Goal: Task Accomplishment & Management: Manage account settings

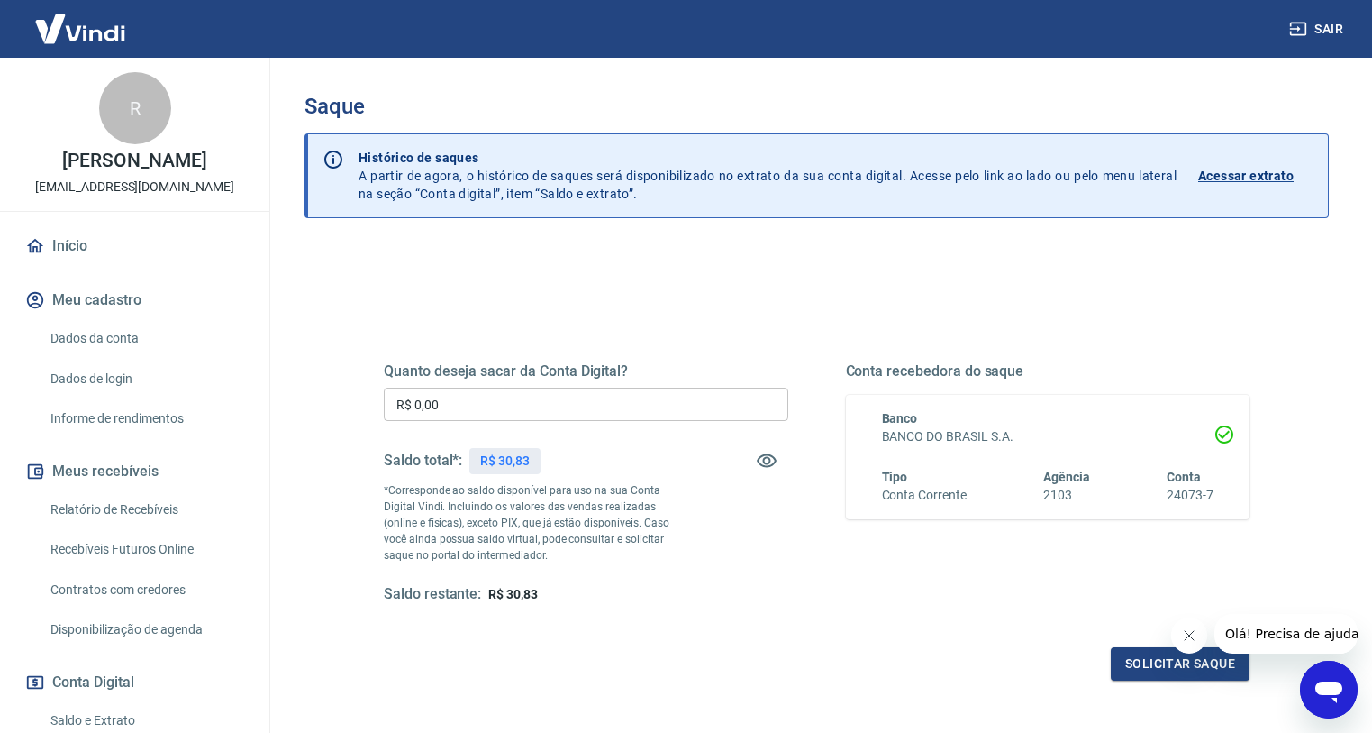
click at [603, 427] on div "Quanto deseja sacar da Conta Digital? R$ 0,00 ​ Saldo total*: R$ 30,83 *Corresp…" at bounding box center [586, 483] width 405 height 242
click at [603, 412] on input "R$ 0,00" at bounding box center [586, 403] width 405 height 33
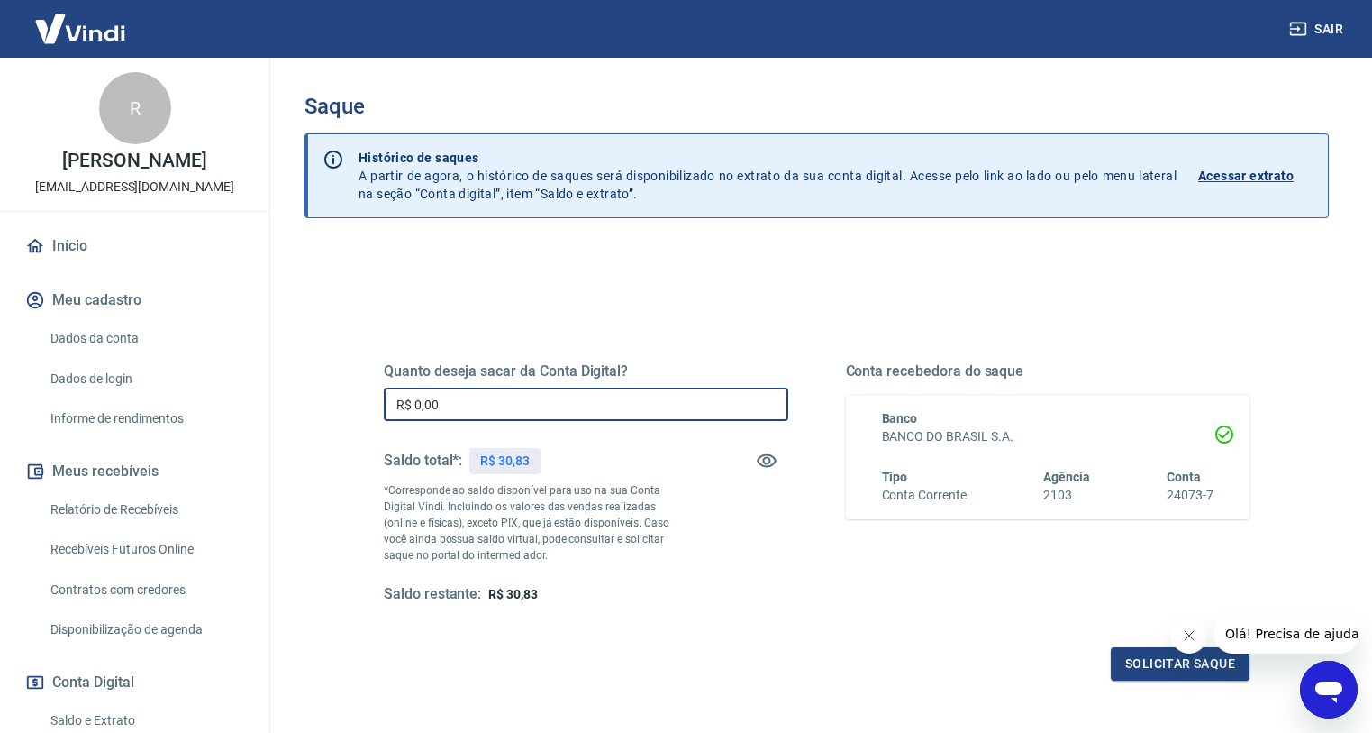
click at [603, 361] on div "Quanto deseja sacar da Conta Digital? R$ 0,00 ​ Saldo total*: R$ 30,83 *Corresp…" at bounding box center [817, 499] width 866 height 361
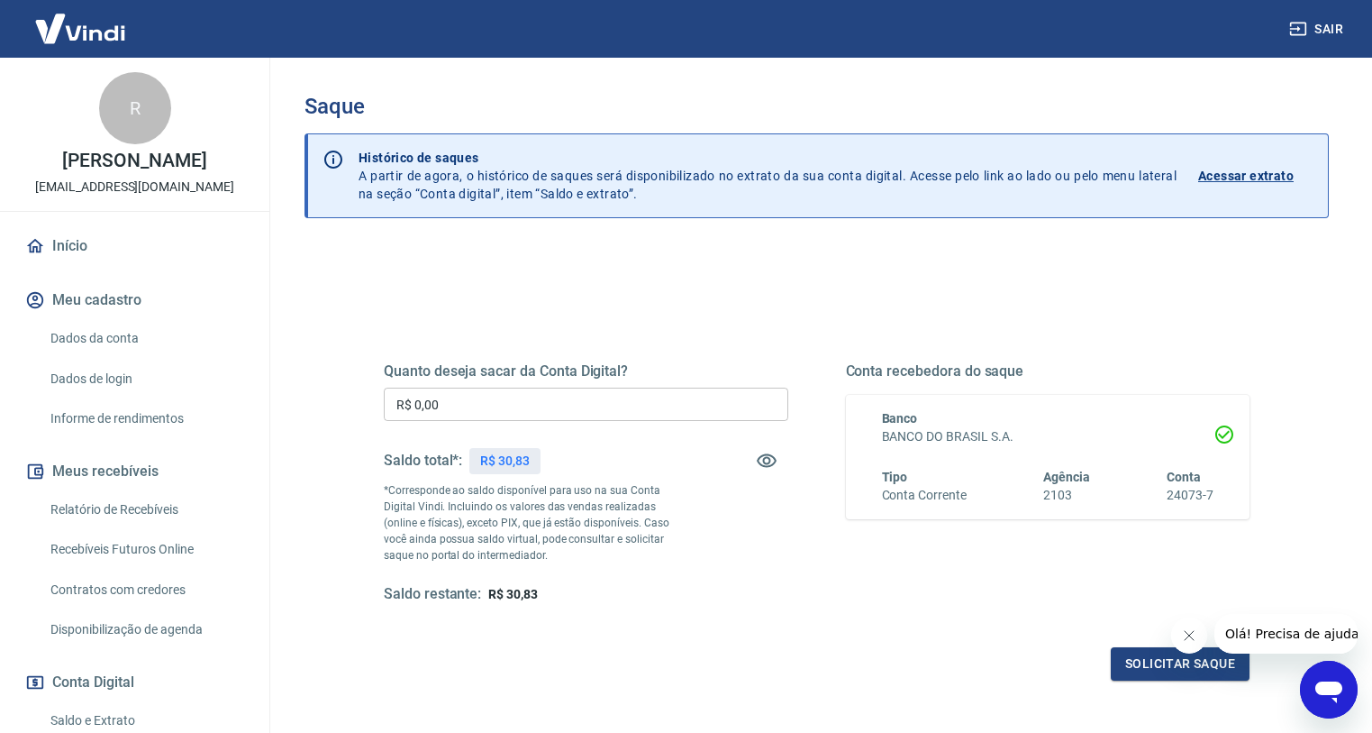
click at [579, 400] on input "R$ 0,00" at bounding box center [586, 403] width 405 height 33
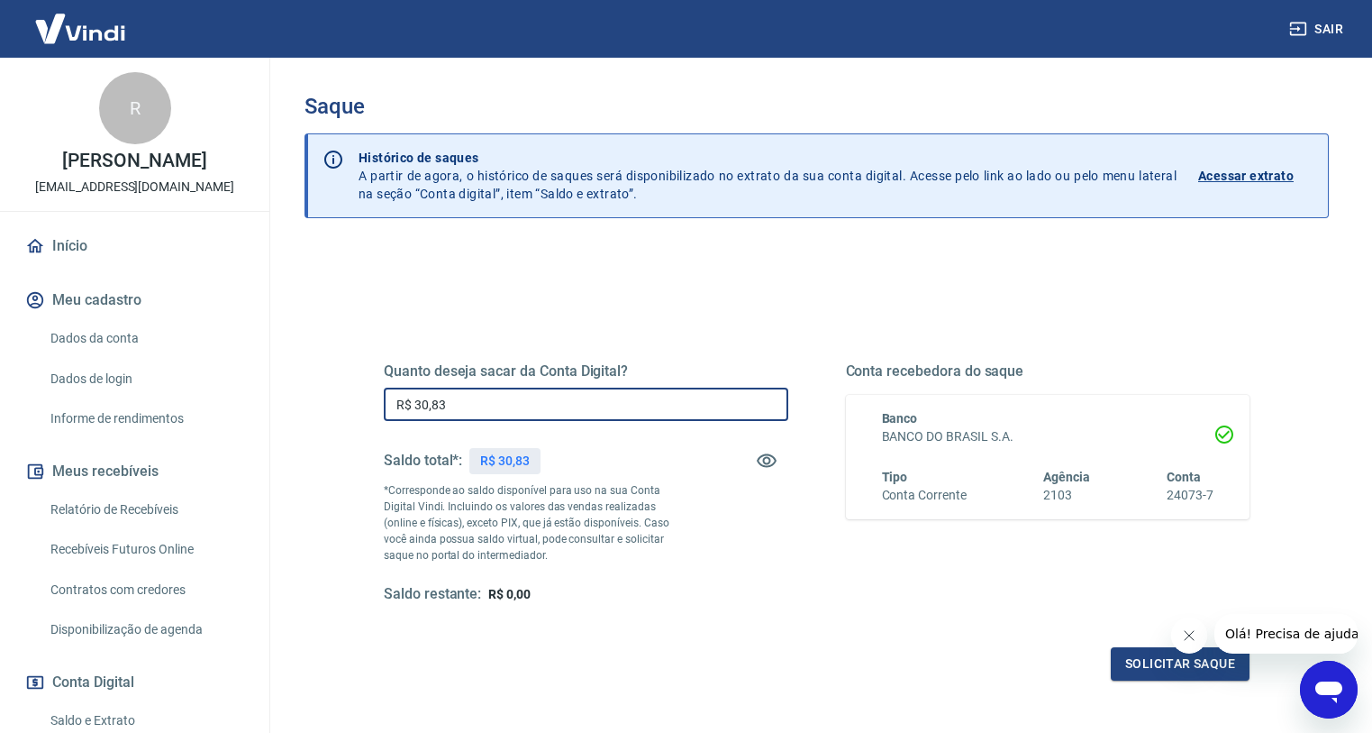
type input "R$ 30,83"
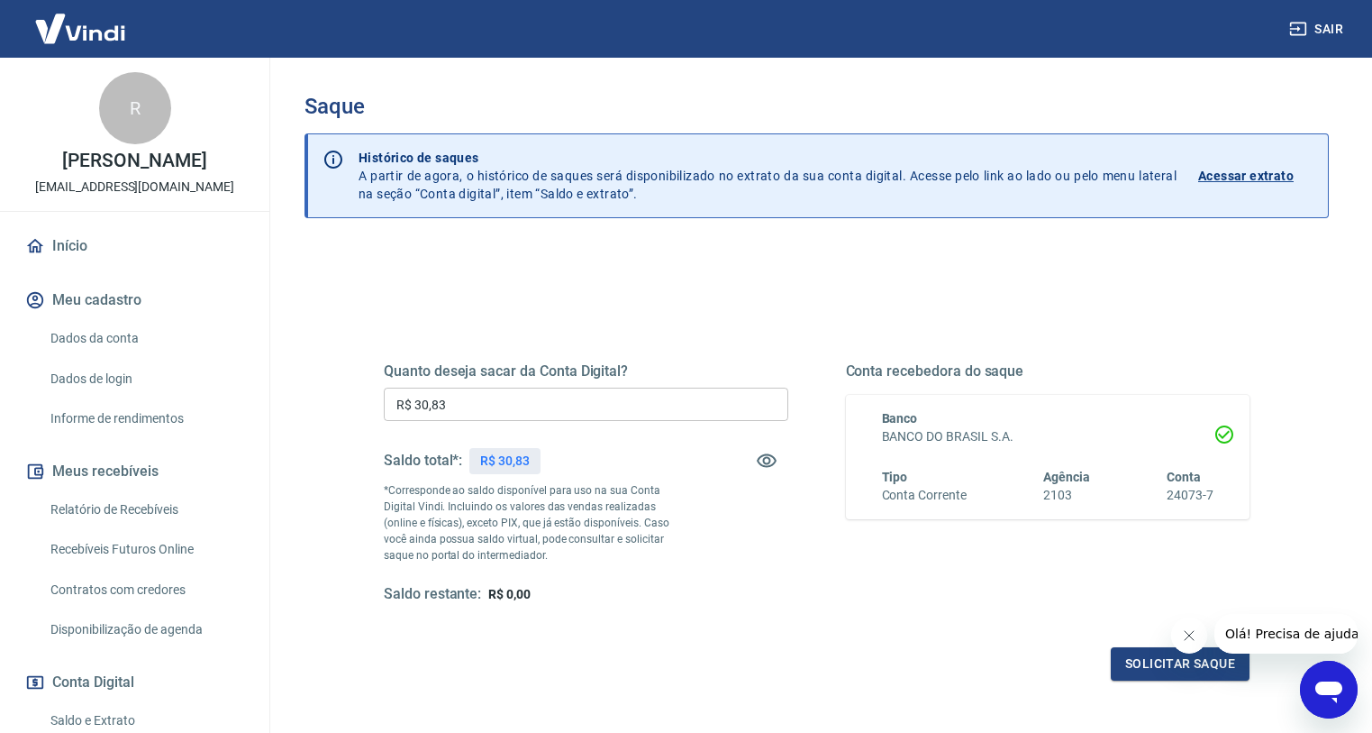
click at [1108, 677] on div "Solicitar saque" at bounding box center [817, 663] width 866 height 33
click at [1114, 670] on button "Solicitar saque" at bounding box center [1180, 663] width 139 height 33
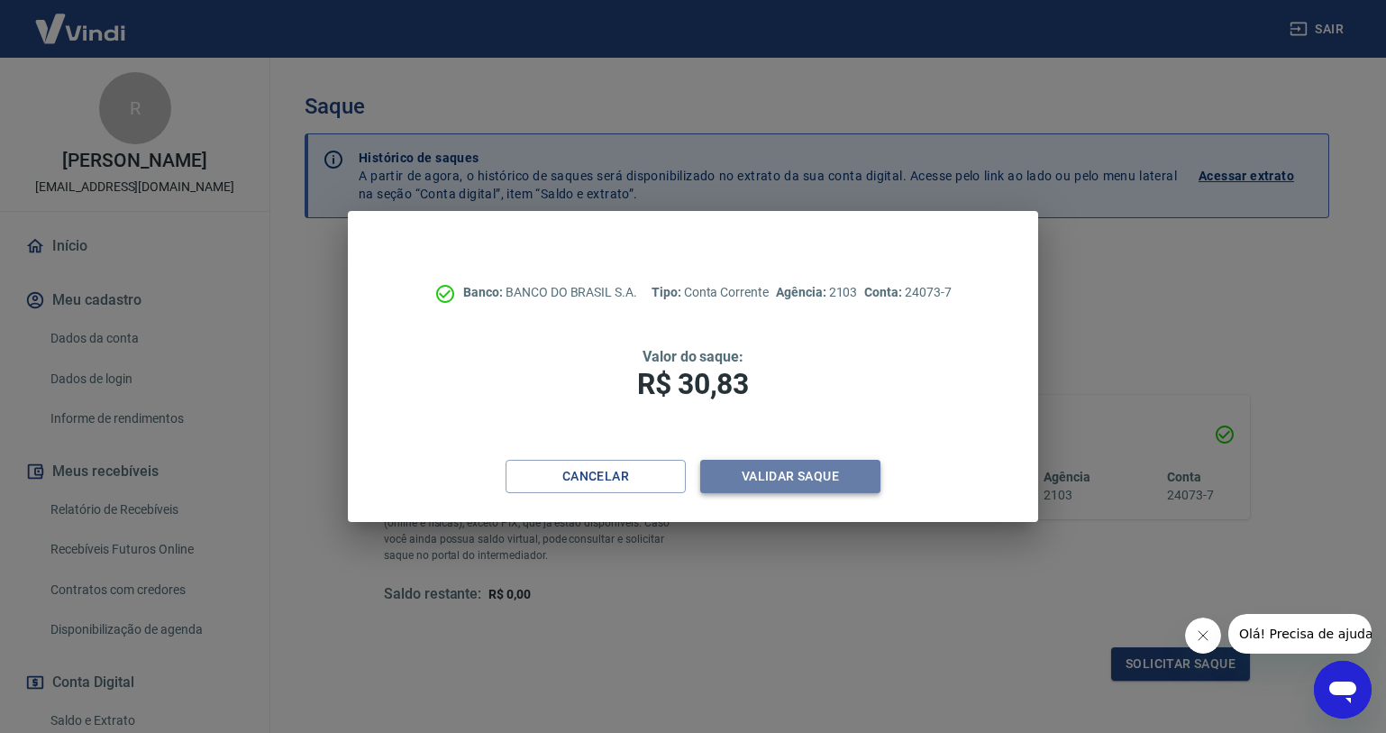
click at [736, 467] on button "Validar saque" at bounding box center [790, 476] width 180 height 33
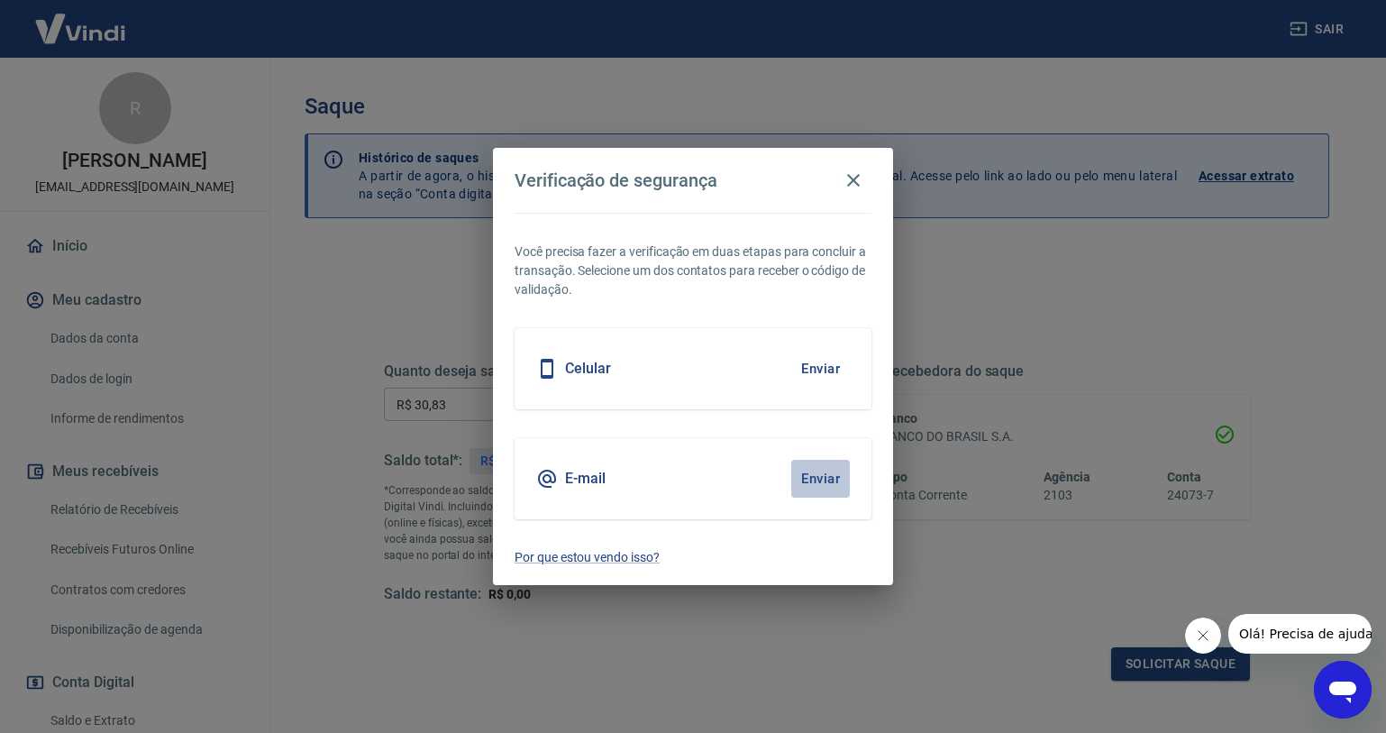
click at [823, 468] on button "Enviar" at bounding box center [820, 479] width 59 height 38
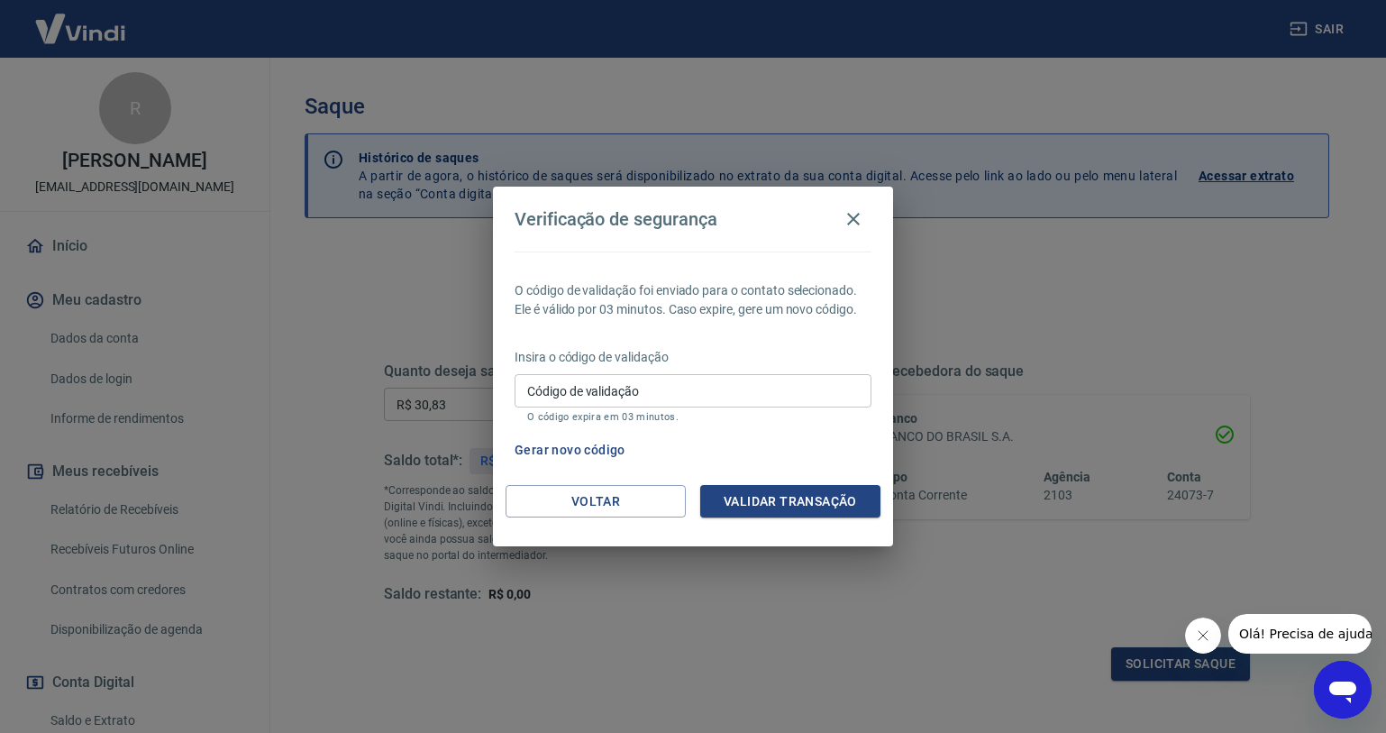
click at [753, 398] on input "Código de validação" at bounding box center [693, 390] width 357 height 33
paste input "168321"
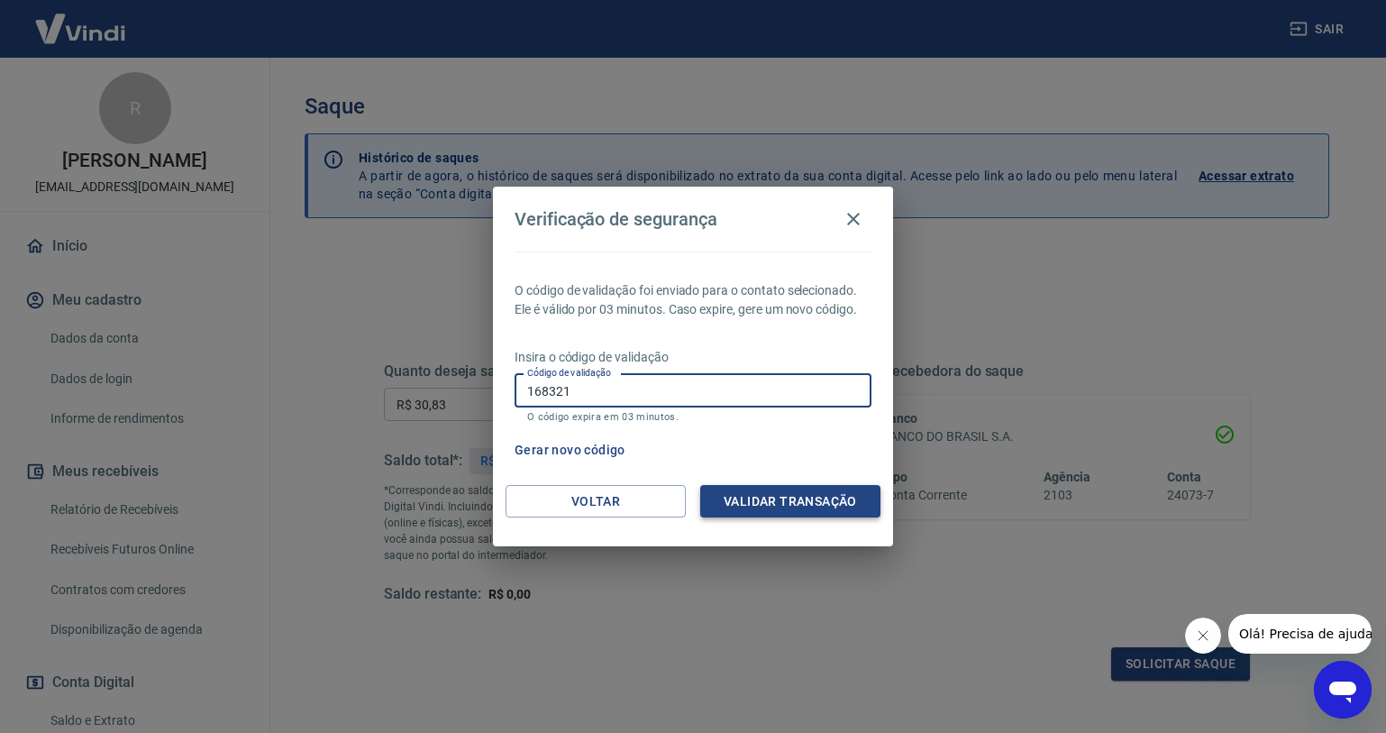
type input "168321"
click at [807, 491] on button "Validar transação" at bounding box center [790, 501] width 180 height 33
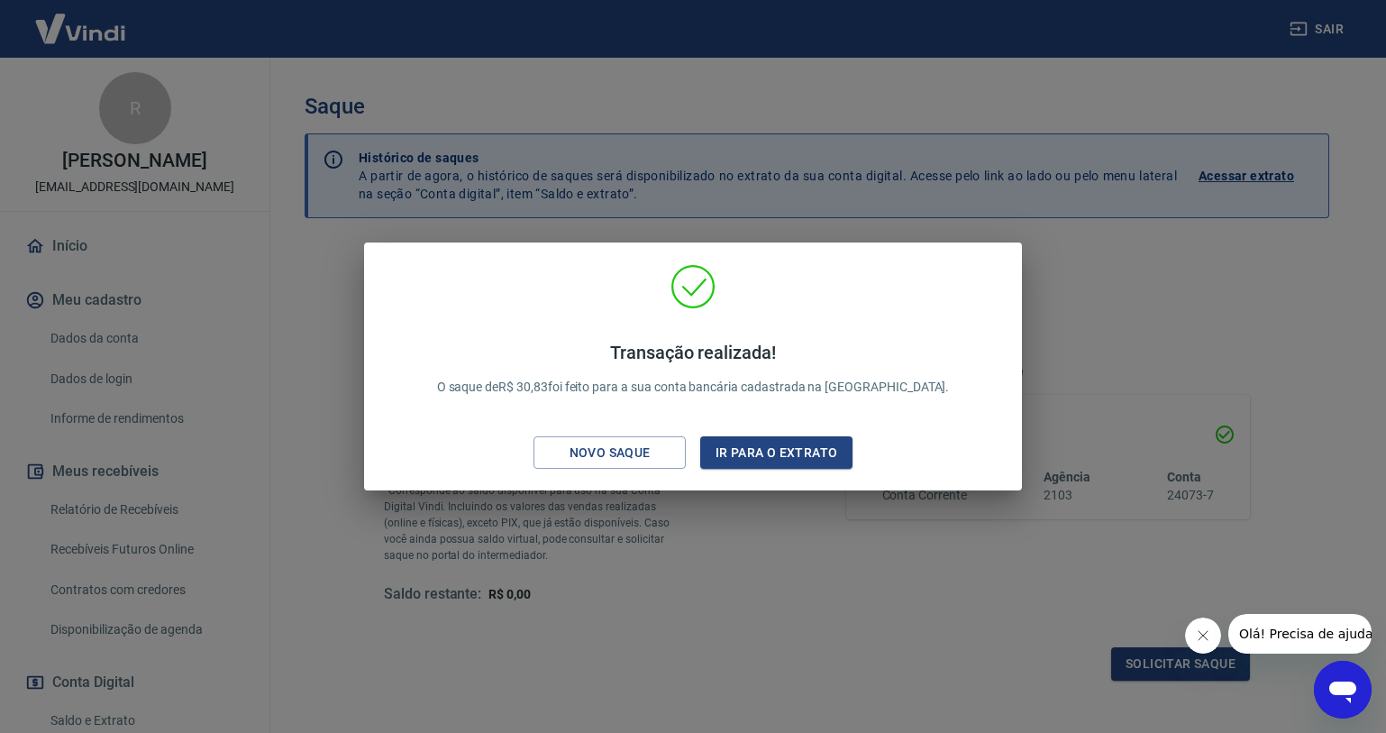
click at [920, 561] on div "Transação realizada! O saque de R$ 30,83 foi feito para a sua conta bancária ca…" at bounding box center [693, 366] width 1386 height 733
